Goal: Task Accomplishment & Management: Complete application form

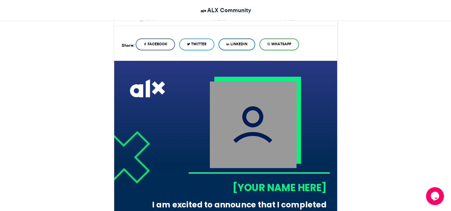
scroll to position [127, 0]
click at [295, 160] on img at bounding box center [253, 124] width 87 height 87
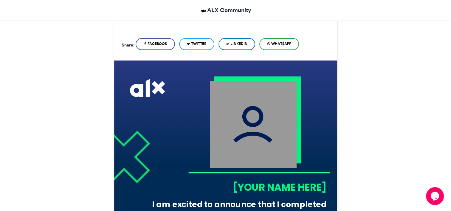
drag, startPoint x: 295, startPoint y: 160, endPoint x: 269, endPoint y: 149, distance: 28.1
click at [269, 149] on img at bounding box center [253, 124] width 87 height 87
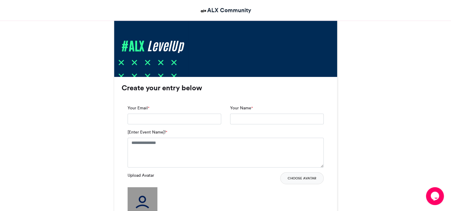
scroll to position [338, 0]
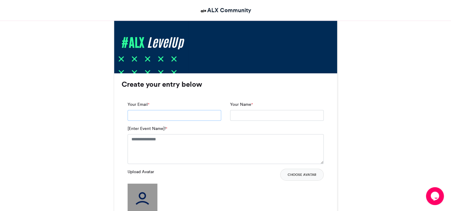
click at [198, 115] on input "Your Email *" at bounding box center [175, 115] width 94 height 11
type input "*"
type input "**********"
click at [180, 140] on textarea "[Enter Event Name]! *" at bounding box center [226, 149] width 196 height 30
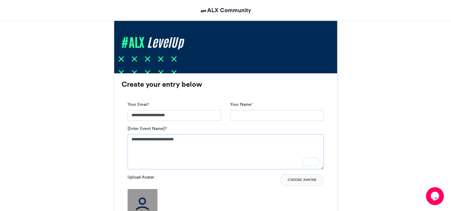
type textarea "**********"
click at [234, 118] on input "Your Name *" at bounding box center [277, 115] width 94 height 11
type input "**********"
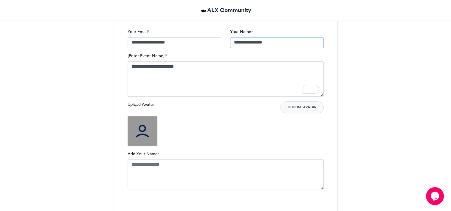
scroll to position [412, 0]
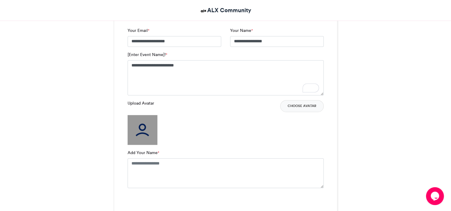
click at [146, 137] on img at bounding box center [143, 130] width 30 height 30
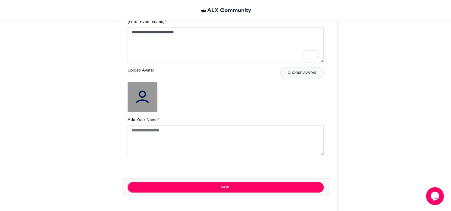
scroll to position [445, 0]
click at [141, 93] on img at bounding box center [143, 97] width 30 height 30
click at [138, 73] on div "Upload Avatar Choose Avatar" at bounding box center [226, 73] width 196 height 12
click at [137, 93] on img at bounding box center [143, 97] width 30 height 30
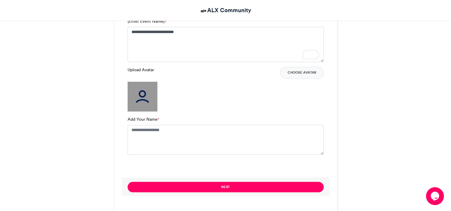
click at [137, 93] on img at bounding box center [143, 97] width 30 height 30
click at [159, 135] on textarea "Add Your Name *" at bounding box center [226, 140] width 196 height 30
click at [173, 129] on textarea "Add Your Name *" at bounding box center [226, 140] width 196 height 30
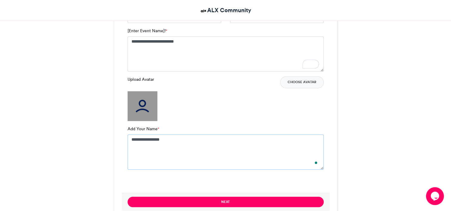
scroll to position [436, 0]
type textarea "**********"
click at [144, 108] on img at bounding box center [143, 106] width 30 height 30
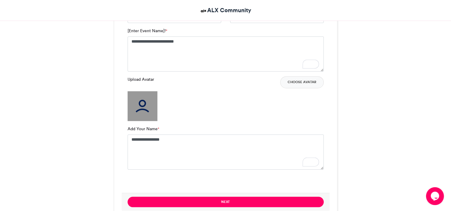
click at [144, 108] on img at bounding box center [143, 106] width 30 height 30
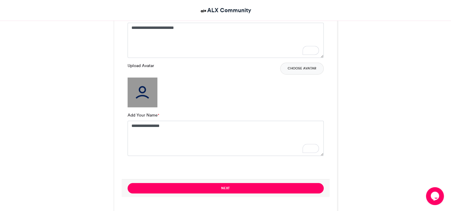
scroll to position [452, 0]
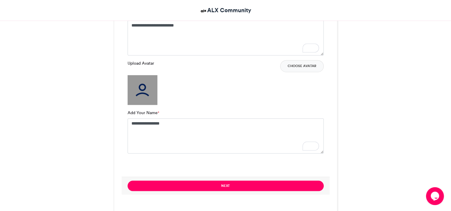
click at [139, 87] on img at bounding box center [143, 90] width 30 height 30
click at [294, 67] on button "Choose Avatar" at bounding box center [302, 66] width 44 height 12
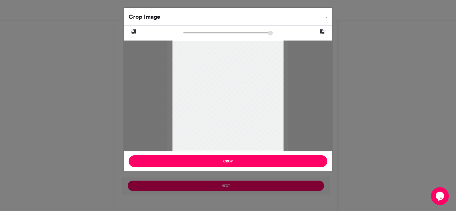
type input "******"
drag, startPoint x: 248, startPoint y: 70, endPoint x: 251, endPoint y: 102, distance: 31.8
click at [251, 102] on div at bounding box center [227, 123] width 111 height 167
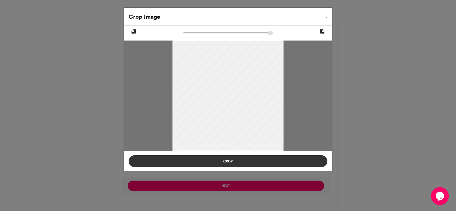
click at [233, 165] on button "Crop" at bounding box center [228, 161] width 199 height 12
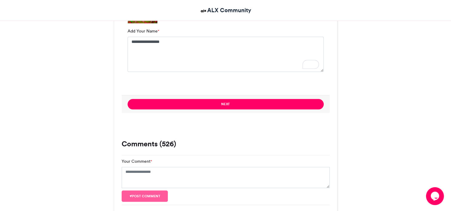
scroll to position [533, 0]
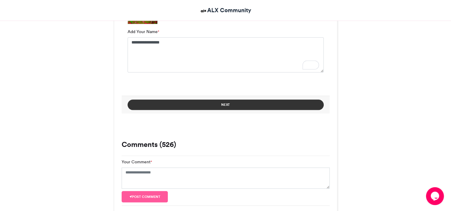
click at [224, 107] on button "Next" at bounding box center [226, 105] width 196 height 10
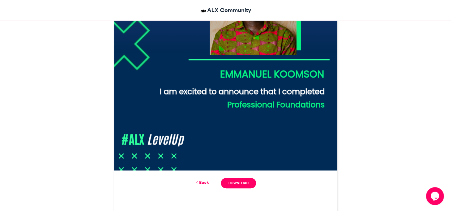
scroll to position [242, 0]
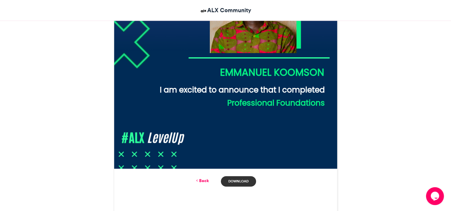
click at [237, 181] on link "Download" at bounding box center [238, 181] width 35 height 10
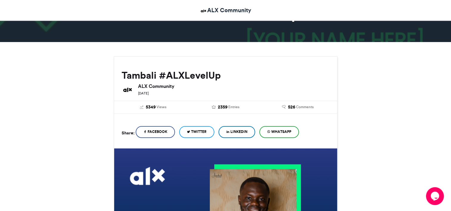
scroll to position [0, 0]
